Goal: Transaction & Acquisition: Purchase product/service

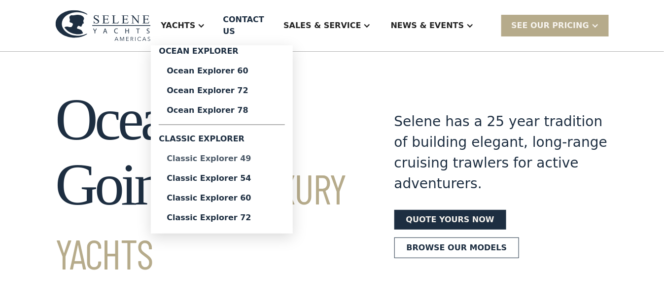
click at [237, 155] on div "Classic Explorer 49" at bounding box center [222, 159] width 110 height 8
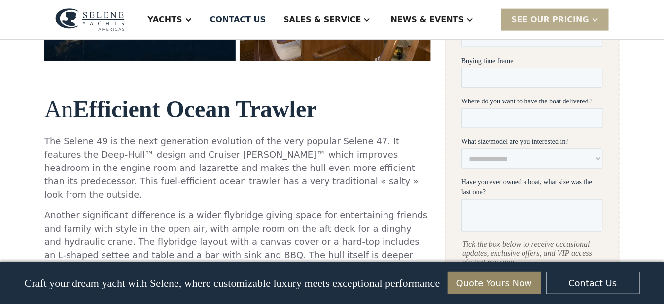
scroll to position [690, 0]
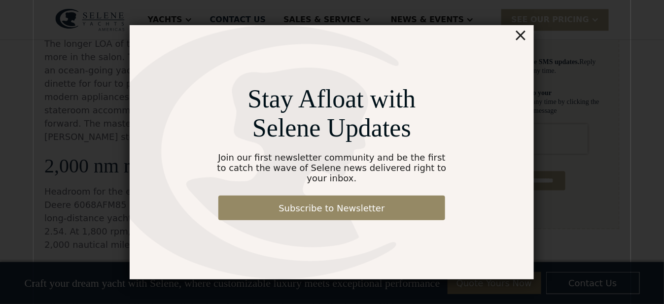
click at [525, 42] on div "×" at bounding box center [520, 35] width 14 height 20
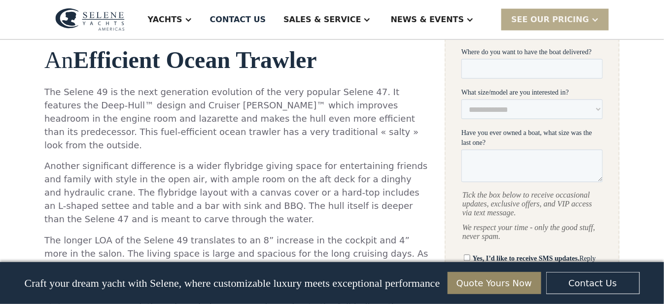
scroll to position [148, 0]
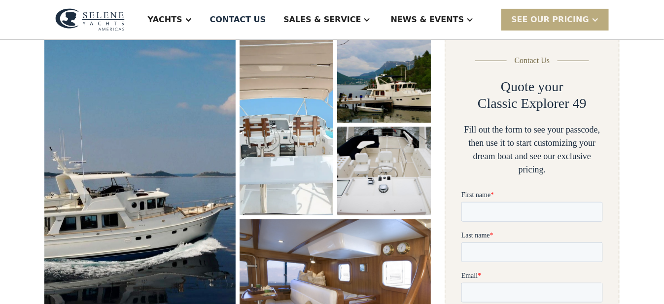
click at [590, 19] on div "SEE Our Pricing" at bounding box center [554, 19] width 107 height 21
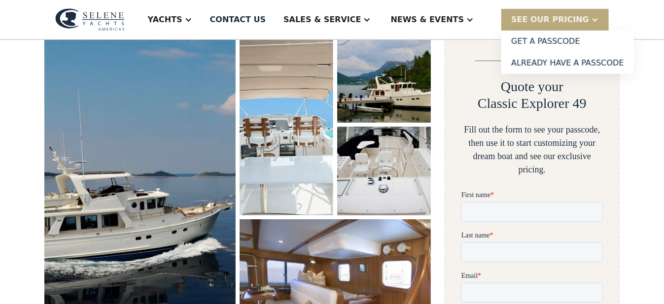
click at [597, 19] on div at bounding box center [595, 20] width 8 height 8
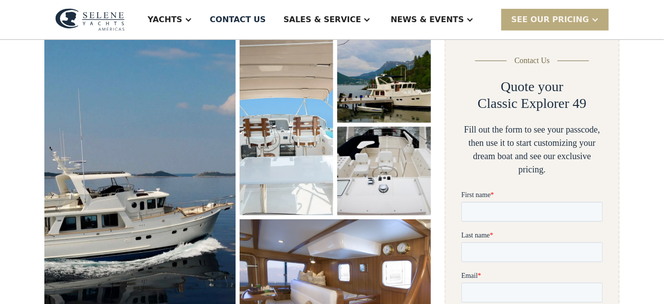
click at [548, 17] on div "SEE Our Pricing" at bounding box center [550, 20] width 78 height 12
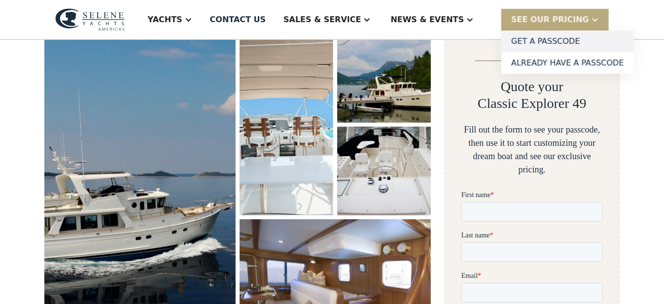
click at [542, 37] on link "Get a PASSCODE" at bounding box center [567, 42] width 133 height 22
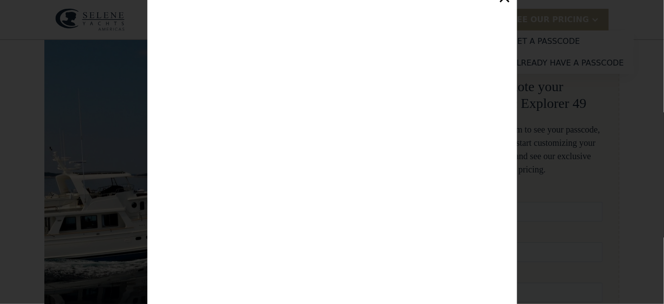
scroll to position [166, 0]
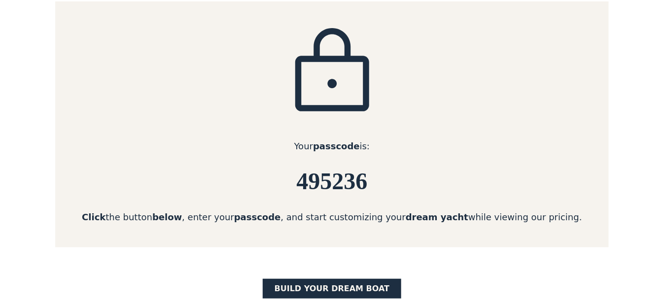
scroll to position [148, 0]
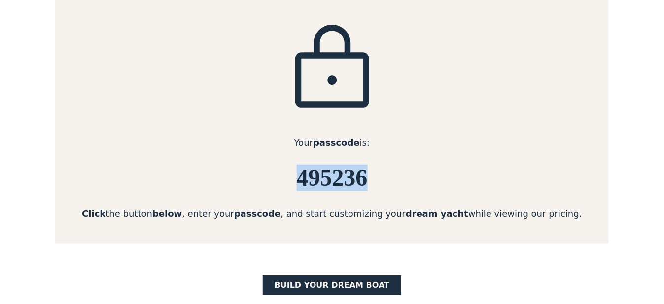
drag, startPoint x: 299, startPoint y: 179, endPoint x: 365, endPoint y: 182, distance: 66.1
click at [365, 182] on h6 "495236" at bounding box center [331, 178] width 553 height 26
copy h6 "495236"
click at [347, 281] on link "BUILD yOUR dream boat" at bounding box center [332, 285] width 139 height 20
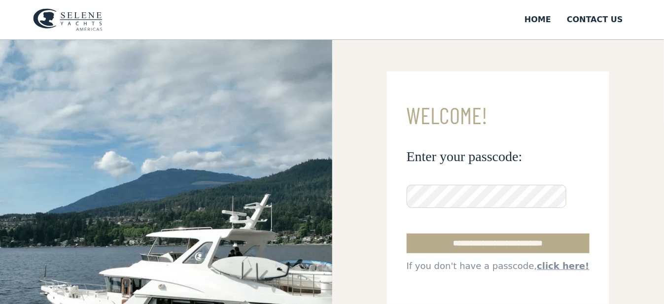
click at [406, 234] on input "**********" at bounding box center [497, 244] width 183 height 20
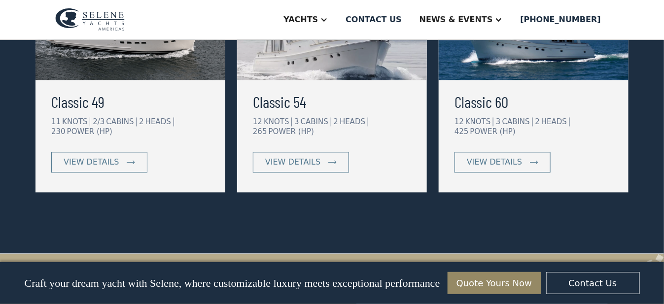
scroll to position [640, 0]
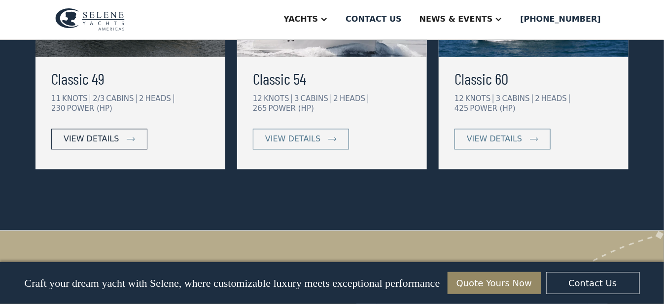
click at [109, 139] on div "view details" at bounding box center [91, 140] width 55 height 12
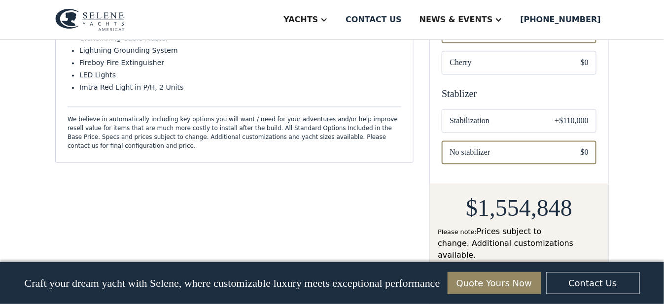
scroll to position [638, 0]
